Goal: Task Accomplishment & Management: Manage account settings

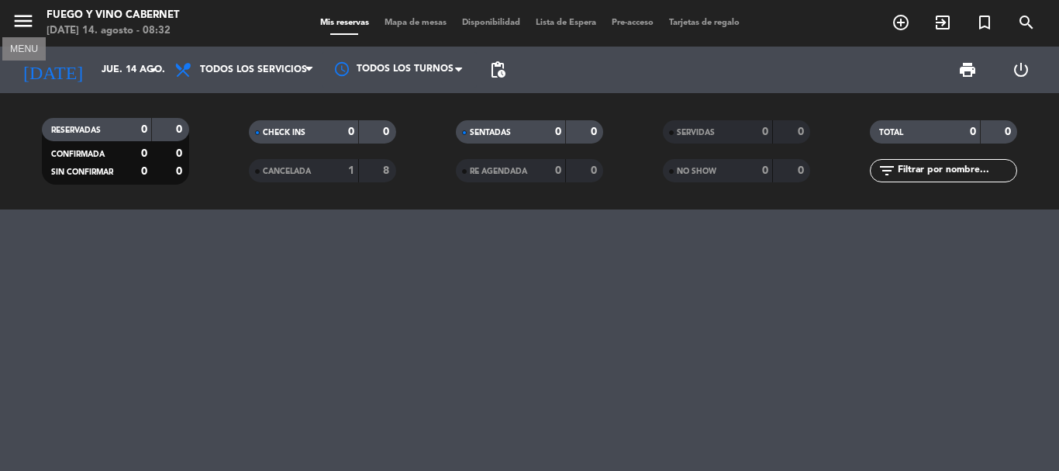
click at [22, 28] on icon "menu" at bounding box center [23, 20] width 23 height 23
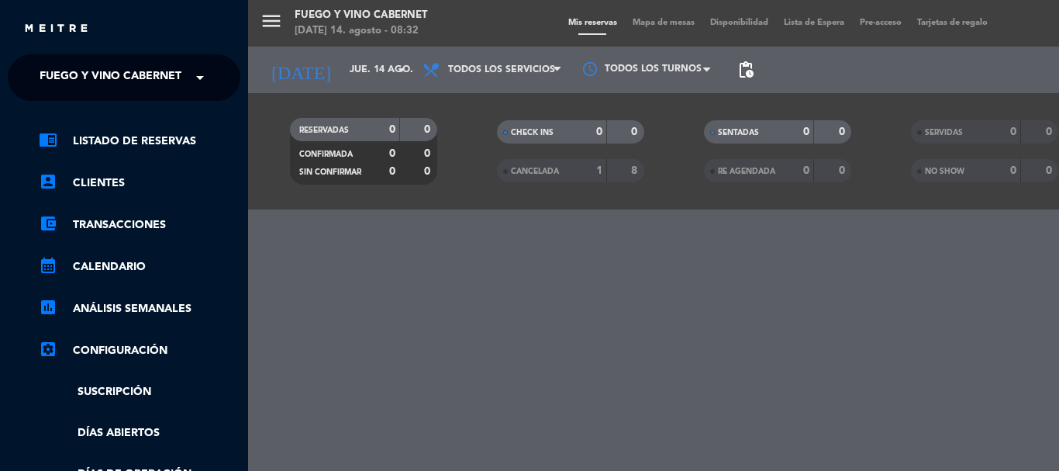
click at [16, 19] on div "close" at bounding box center [124, 23] width 248 height 47
click at [19, 12] on div "close" at bounding box center [124, 23] width 248 height 47
click at [271, 25] on div "menu Fuego y Vino Cabernet [DATE] 14. agosto - 08:32 Mis reservas Mapa de mesas…" at bounding box center [777, 235] width 1059 height 471
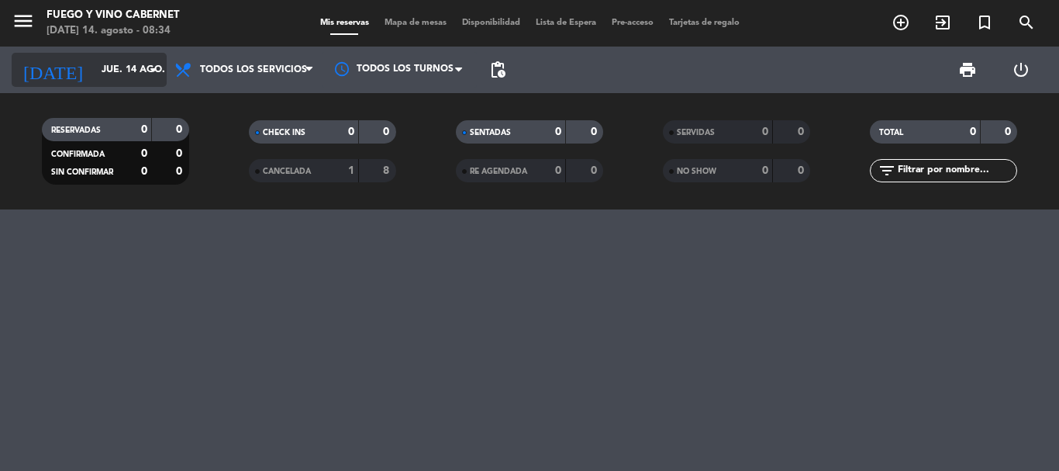
click at [109, 57] on input "jue. 14 ago." at bounding box center [159, 70] width 131 height 26
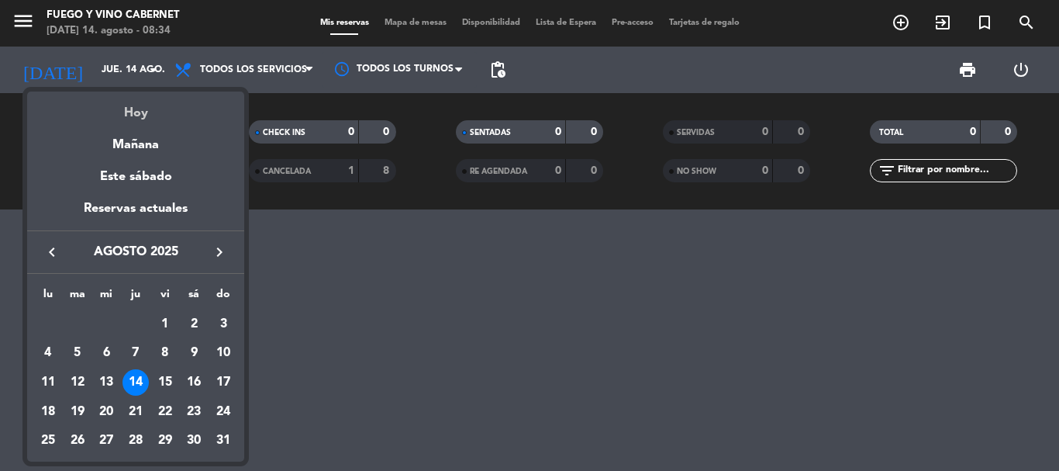
click at [139, 117] on div "Hoy" at bounding box center [135, 107] width 217 height 32
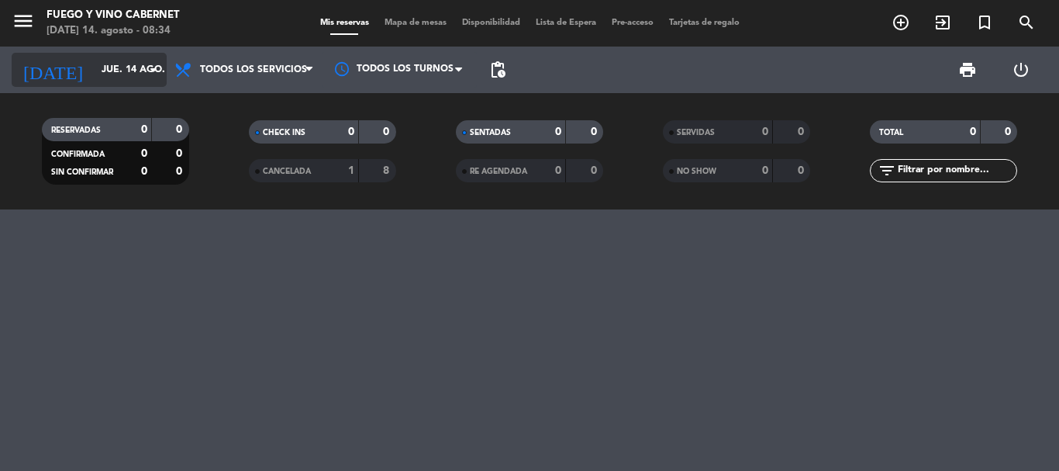
click at [140, 74] on input "jue. 14 ago." at bounding box center [159, 70] width 131 height 26
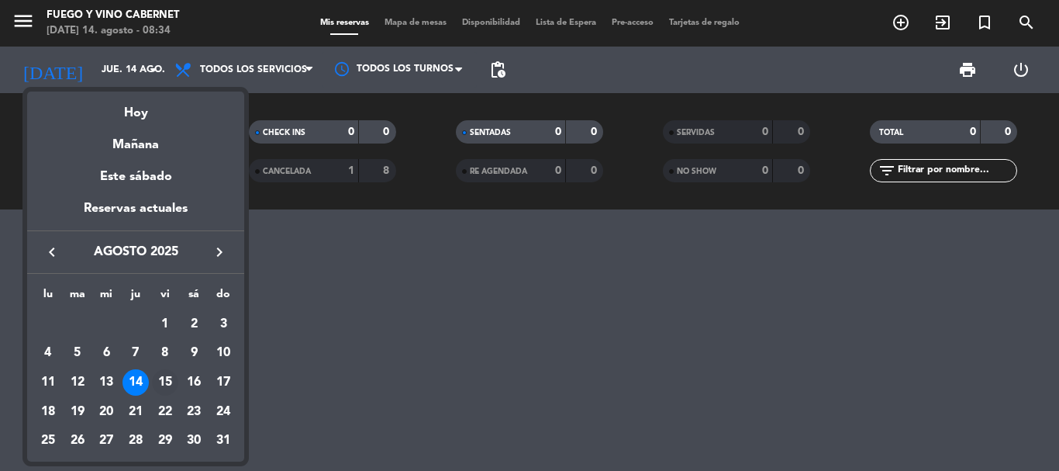
click at [160, 370] on div "15" at bounding box center [165, 382] width 26 height 26
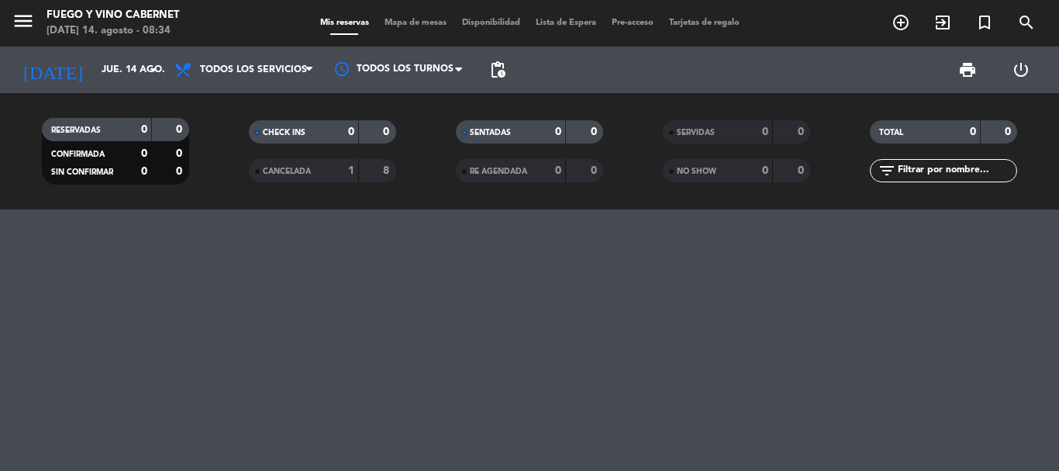
type input "vie. 15 ago."
click at [153, 71] on icon "arrow_drop_down" at bounding box center [153, 69] width 19 height 19
